Goal: Use online tool/utility: Utilize a website feature to perform a specific function

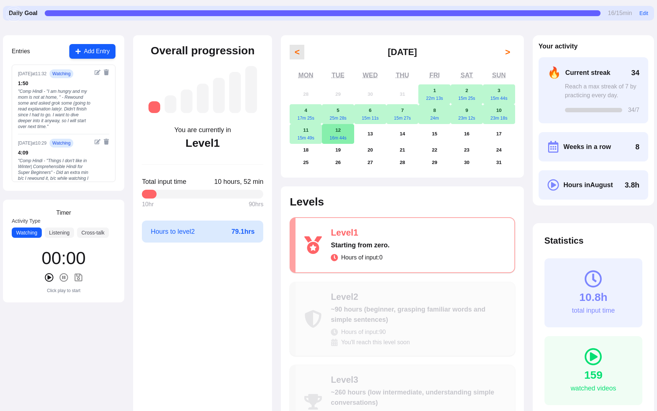
click at [295, 54] on span "<" at bounding box center [296, 52] width 5 height 12
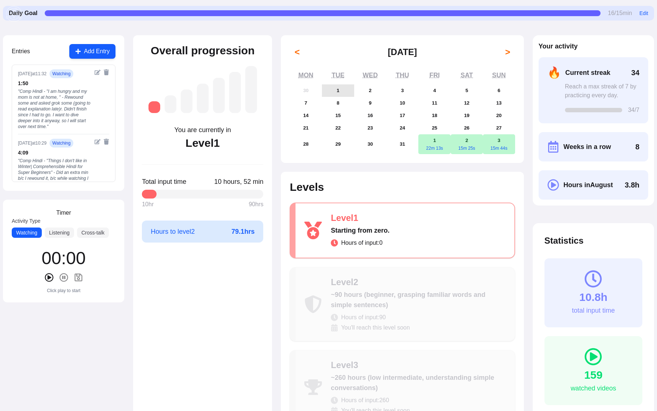
click at [345, 89] on button "1" at bounding box center [338, 90] width 32 height 12
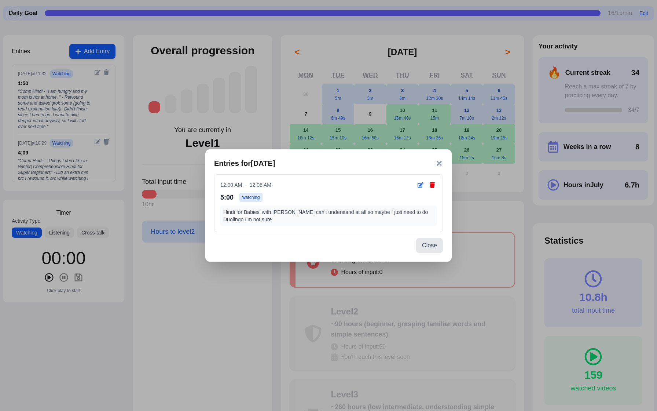
click at [440, 163] on icon at bounding box center [438, 162] width 7 height 7
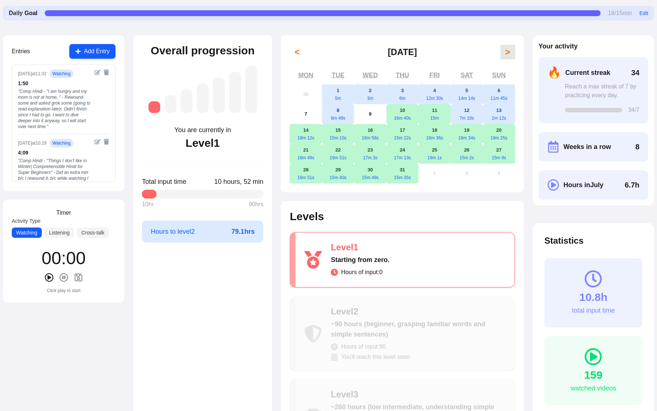
click at [509, 54] on span ">" at bounding box center [507, 52] width 5 height 12
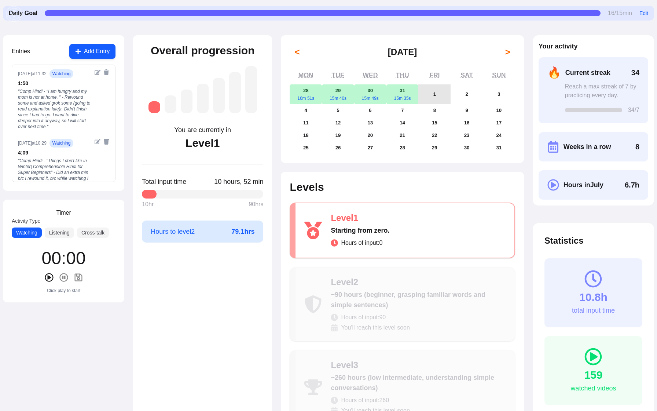
click at [436, 92] on button "1" at bounding box center [434, 94] width 32 height 20
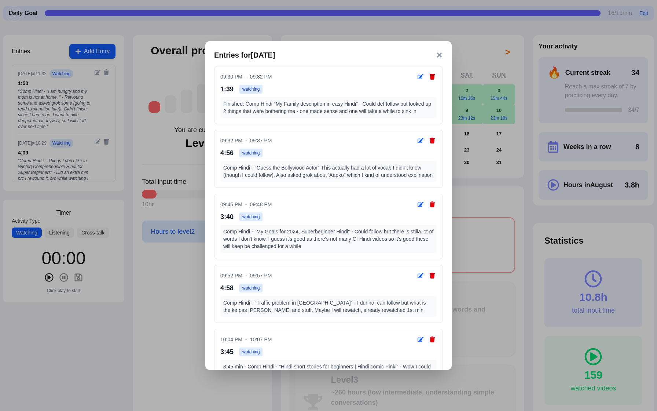
click at [439, 56] on icon at bounding box center [438, 54] width 7 height 7
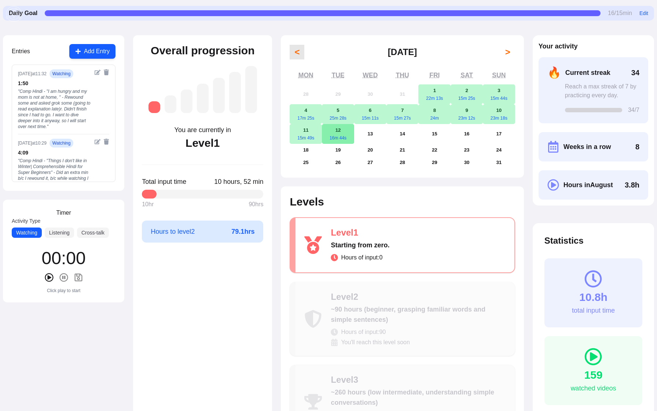
click at [297, 54] on span "<" at bounding box center [296, 52] width 5 height 12
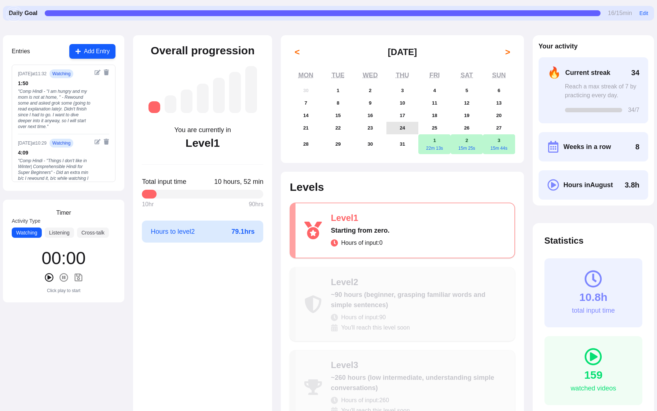
click at [397, 127] on button "24" at bounding box center [402, 128] width 32 height 12
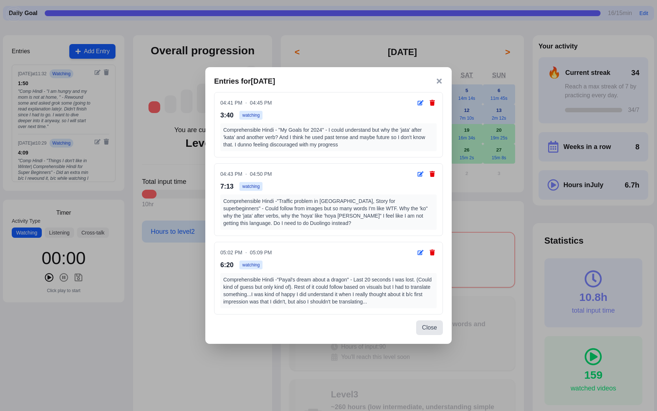
click at [440, 80] on icon at bounding box center [439, 80] width 5 height 5
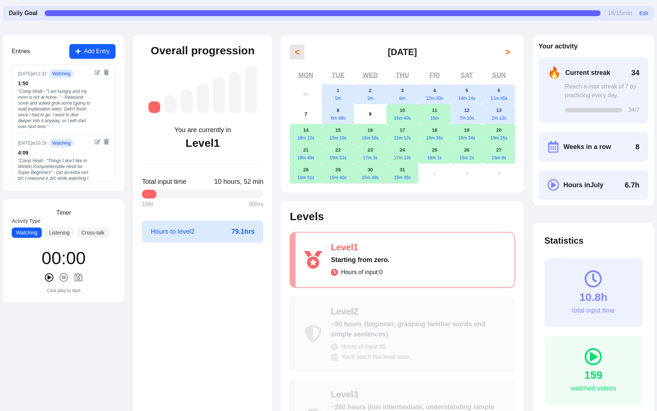
click at [297, 50] on span "<" at bounding box center [296, 52] width 5 height 12
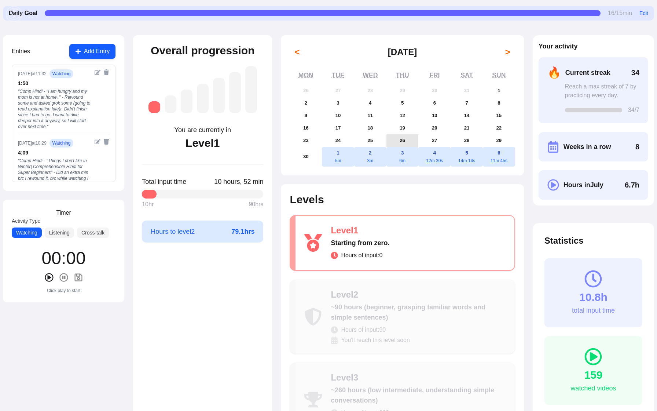
click at [405, 139] on button "26" at bounding box center [402, 140] width 32 height 12
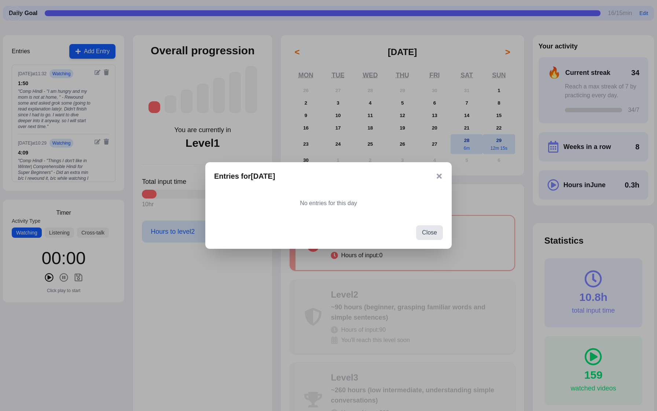
click at [438, 176] on icon at bounding box center [439, 175] width 5 height 5
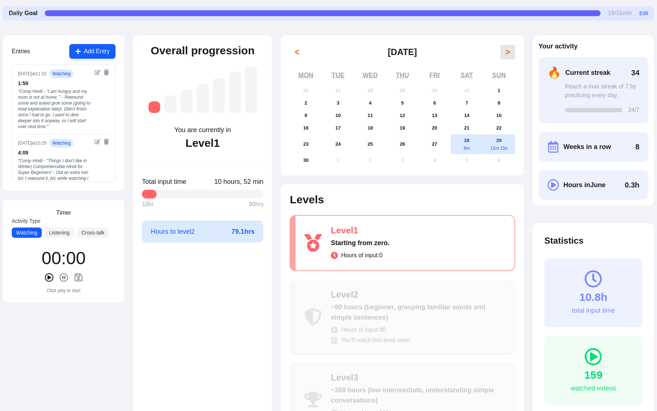
click at [505, 51] on span ">" at bounding box center [507, 52] width 5 height 12
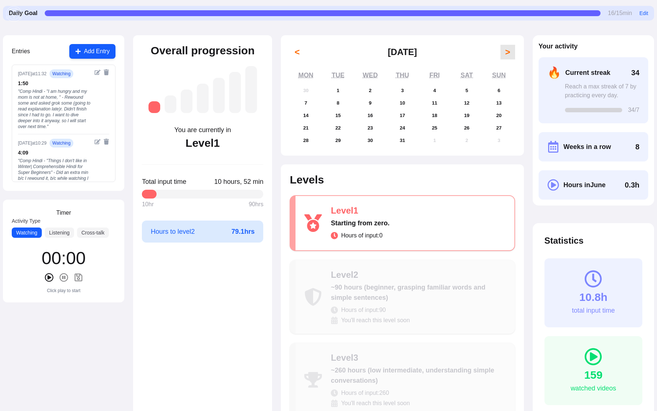
click at [505, 51] on span ">" at bounding box center [507, 52] width 5 height 12
click at [438, 103] on button "8" at bounding box center [434, 103] width 32 height 12
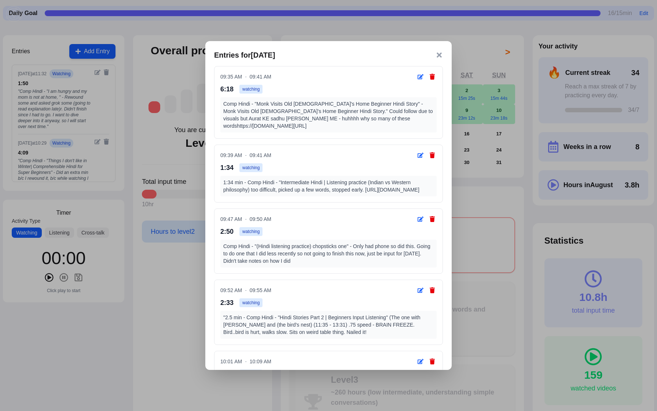
click at [438, 57] on icon at bounding box center [438, 54] width 7 height 7
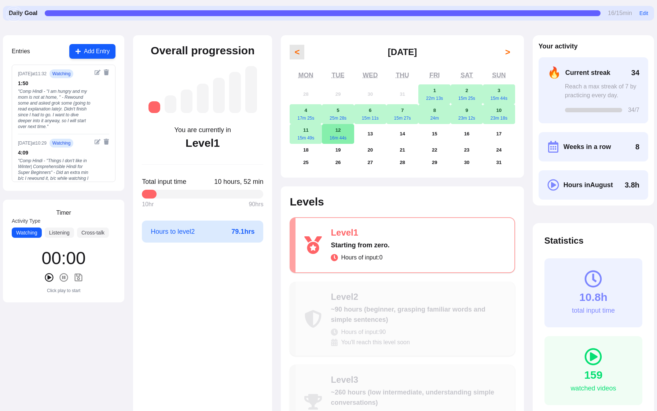
click at [297, 54] on span "<" at bounding box center [296, 52] width 5 height 12
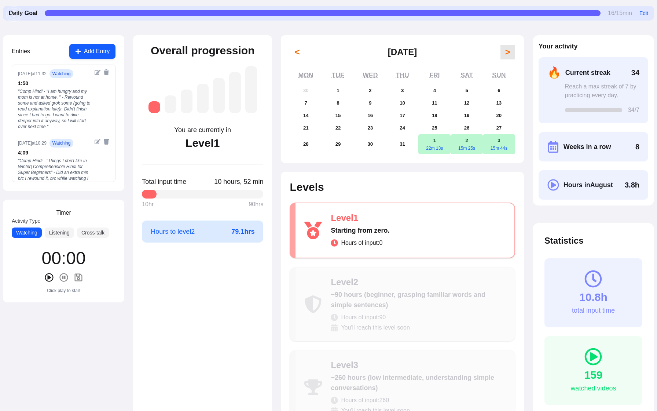
click at [507, 49] on span ">" at bounding box center [507, 52] width 5 height 12
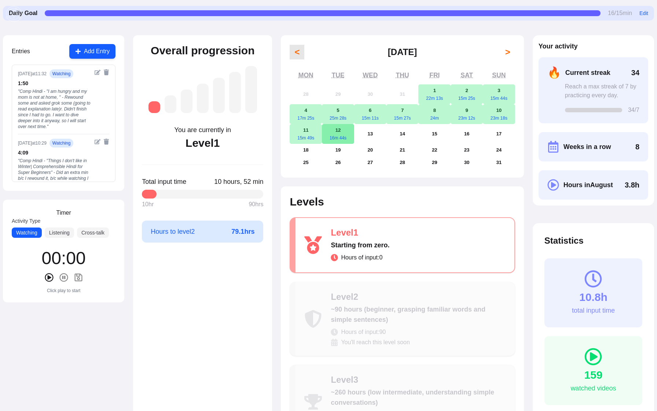
click at [299, 52] on span "<" at bounding box center [296, 52] width 5 height 12
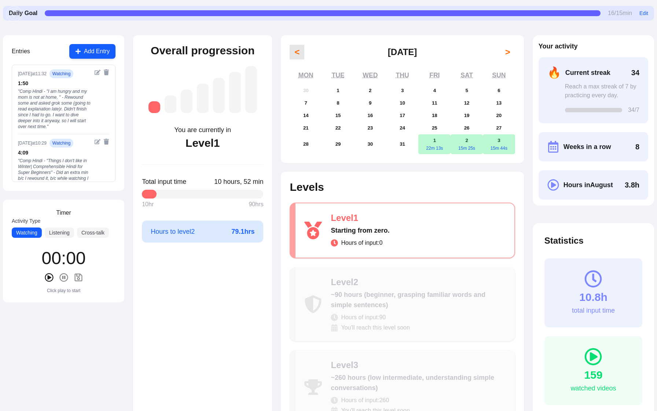
click at [299, 52] on span "<" at bounding box center [296, 52] width 5 height 12
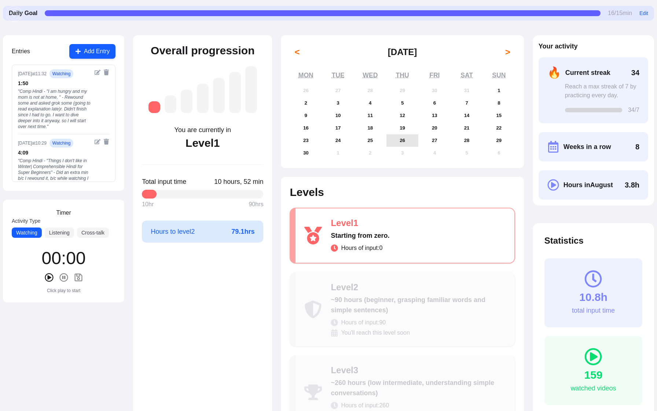
click at [403, 134] on button "26" at bounding box center [402, 140] width 32 height 12
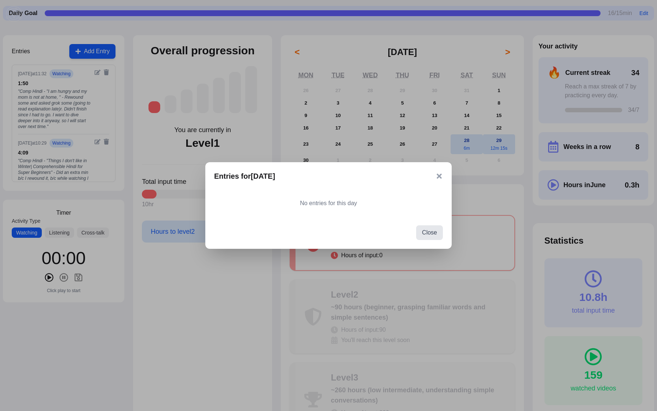
click at [441, 176] on icon at bounding box center [438, 175] width 7 height 7
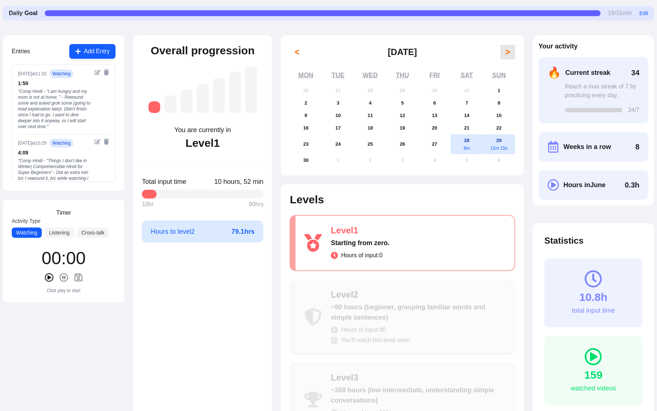
click at [507, 53] on span ">" at bounding box center [507, 52] width 5 height 12
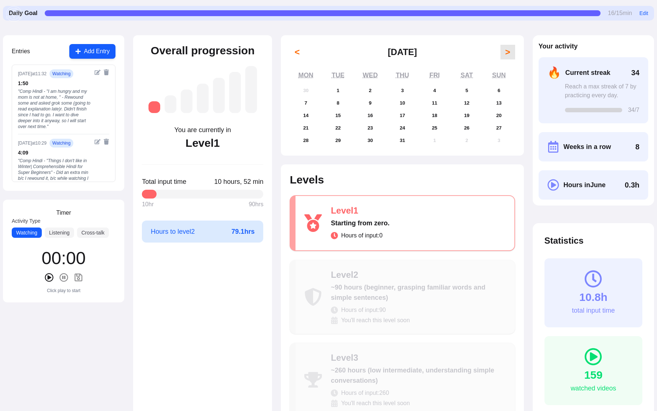
click at [507, 53] on span ">" at bounding box center [507, 52] width 5 height 12
click at [411, 111] on button "14" at bounding box center [402, 115] width 32 height 12
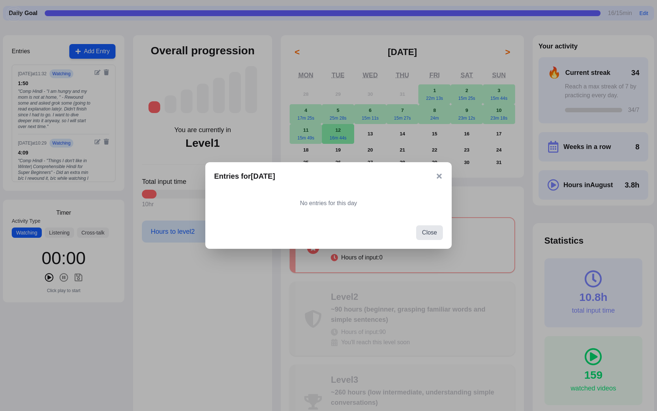
click at [439, 174] on icon at bounding box center [438, 175] width 7 height 7
